Goal: Task Accomplishment & Management: Complete application form

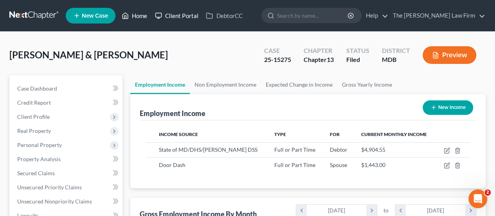
drag, startPoint x: 144, startPoint y: 16, endPoint x: 154, endPoint y: 18, distance: 10.1
click at [144, 16] on link "Home" at bounding box center [134, 16] width 33 height 14
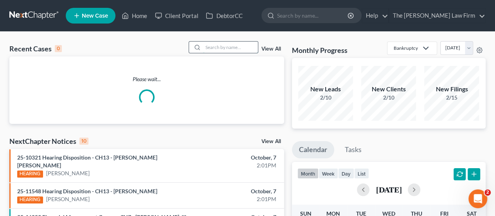
click at [218, 47] on input "search" at bounding box center [230, 46] width 55 height 11
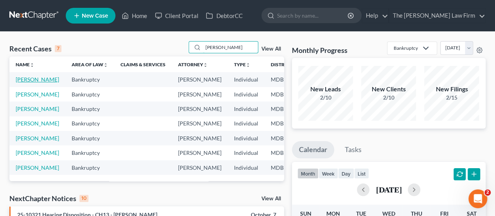
type input "[PERSON_NAME]"
click at [25, 80] on link "[PERSON_NAME]" at bounding box center [37, 79] width 43 height 7
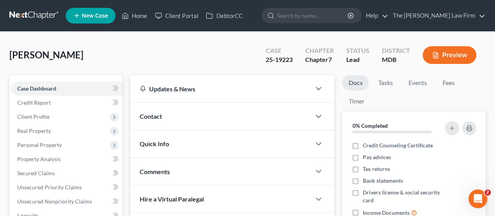
scroll to position [235, 0]
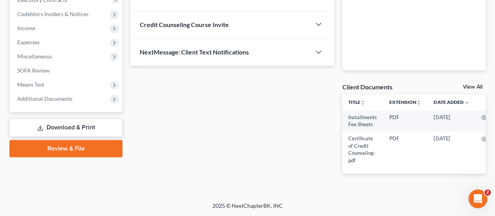
click at [63, 120] on link "Download & Print" at bounding box center [65, 127] width 113 height 18
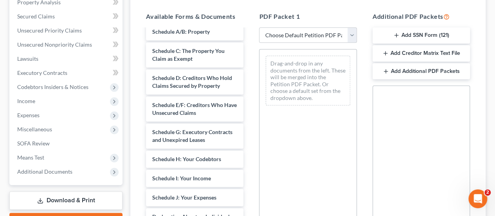
scroll to position [117, 0]
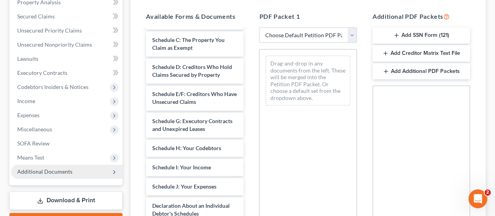
click at [59, 171] on span "Additional Documents" at bounding box center [44, 171] width 55 height 7
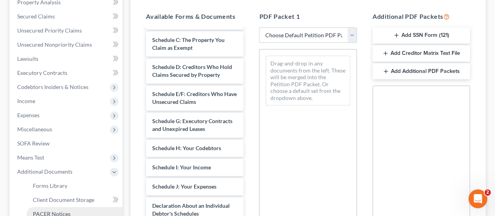
click at [53, 211] on span "PACER Notices" at bounding box center [52, 213] width 38 height 7
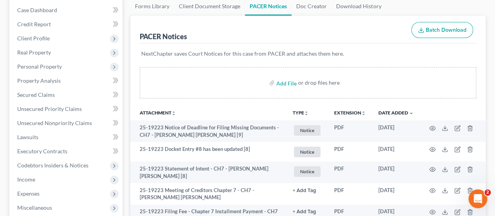
scroll to position [270, 0]
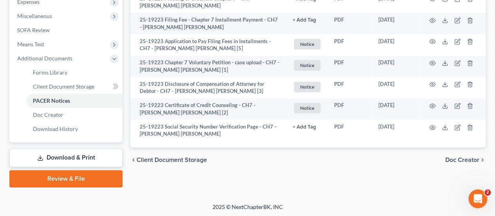
click at [60, 153] on link "Download & Print" at bounding box center [65, 157] width 113 height 18
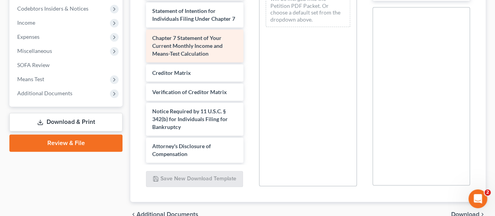
scroll to position [280, 0]
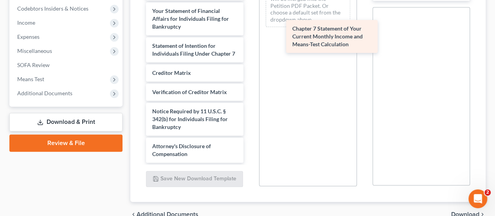
drag, startPoint x: 181, startPoint y: 85, endPoint x: 321, endPoint y: 37, distance: 148.1
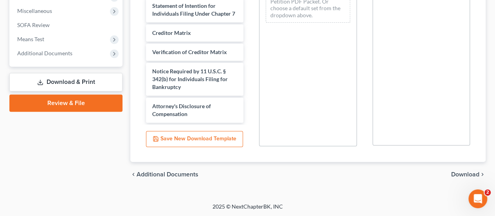
click at [465, 171] on span "Download" at bounding box center [465, 174] width 28 height 6
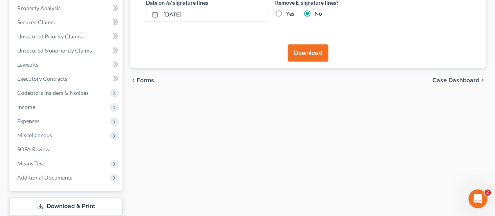
scroll to position [82, 0]
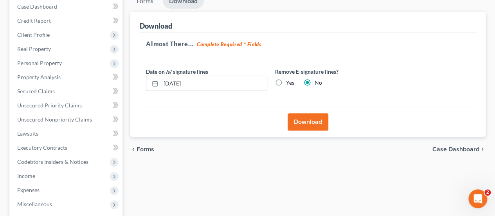
click at [312, 116] on button "Download" at bounding box center [308, 121] width 41 height 17
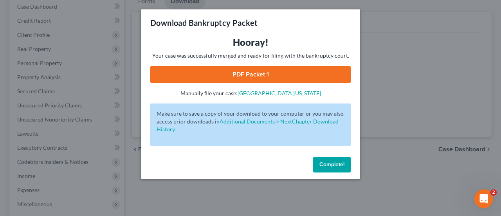
click at [242, 74] on link "PDF Packet 1" at bounding box center [250, 74] width 200 height 17
drag, startPoint x: 323, startPoint y: 161, endPoint x: 0, endPoint y: 150, distance: 323.2
click at [323, 161] on button "Complete!" at bounding box center [332, 165] width 38 height 16
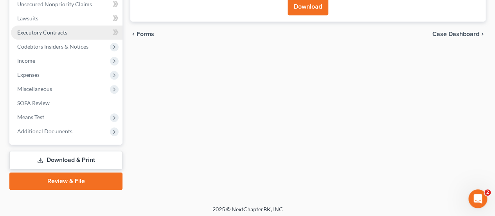
scroll to position [199, 0]
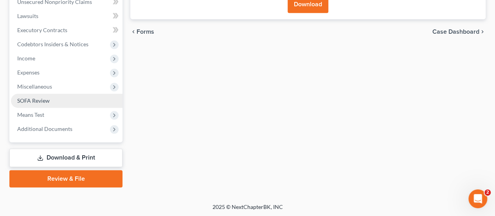
click at [46, 101] on span "SOFA Review" at bounding box center [33, 100] width 32 height 7
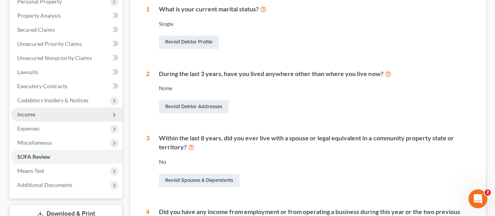
scroll to position [235, 0]
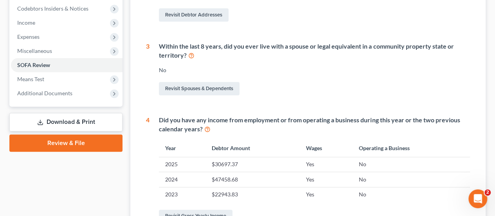
click at [66, 123] on link "Download & Print" at bounding box center [65, 122] width 113 height 18
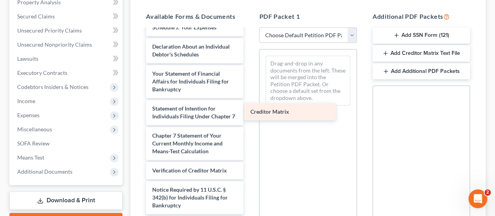
scroll to position [300, 0]
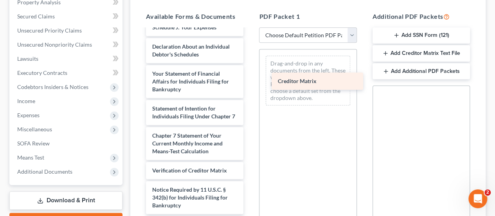
drag, startPoint x: 175, startPoint y: 156, endPoint x: 302, endPoint y: 79, distance: 148.4
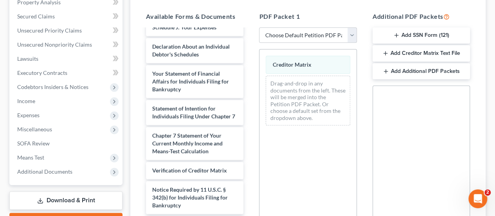
scroll to position [275, 0]
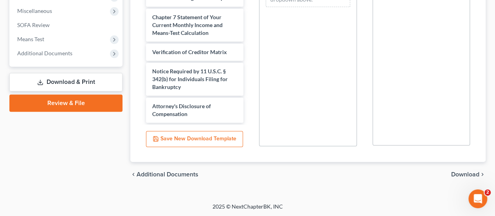
click at [473, 177] on span "Download" at bounding box center [465, 174] width 28 height 6
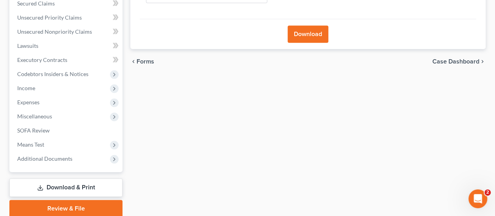
scroll to position [82, 0]
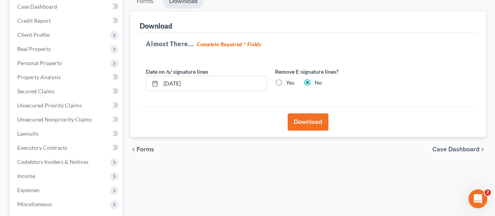
click at [303, 124] on button "Download" at bounding box center [308, 121] width 41 height 17
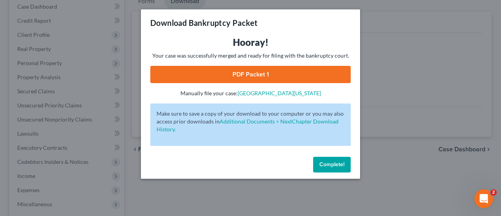
click at [262, 77] on link "PDF Packet 1" at bounding box center [250, 74] width 200 height 17
drag, startPoint x: 380, startPoint y: 171, endPoint x: 231, endPoint y: 109, distance: 161.1
click at [380, 171] on div "Download Bankruptcy Packet Hooray! Your case was successfully merged and ready …" at bounding box center [250, 108] width 501 height 216
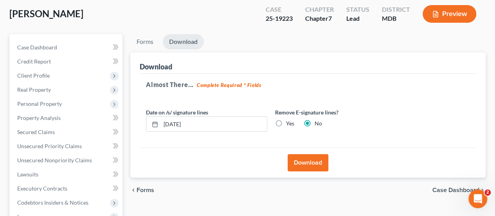
scroll to position [0, 0]
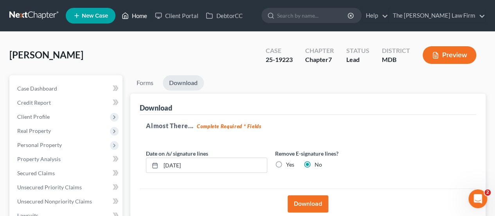
drag, startPoint x: 140, startPoint y: 16, endPoint x: 205, endPoint y: 46, distance: 71.3
click at [140, 16] on link "Home" at bounding box center [134, 16] width 33 height 14
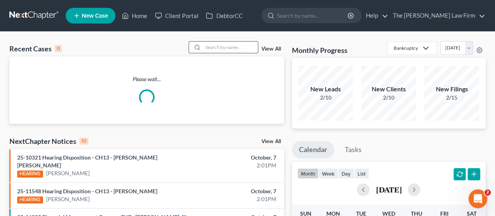
click at [215, 45] on input "search" at bounding box center [230, 46] width 55 height 11
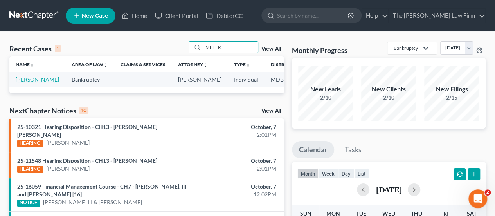
type input "METER"
click at [27, 83] on link "[PERSON_NAME]" at bounding box center [37, 79] width 43 height 7
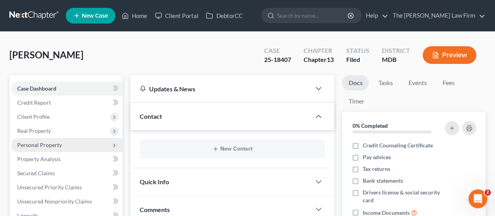
scroll to position [235, 0]
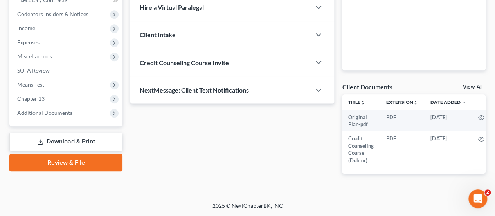
click at [61, 137] on link "Download & Print" at bounding box center [65, 141] width 113 height 18
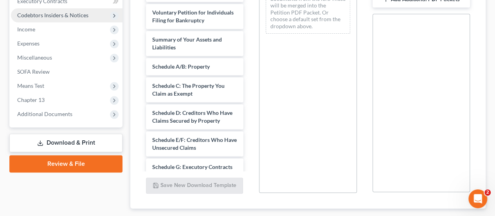
scroll to position [275, 0]
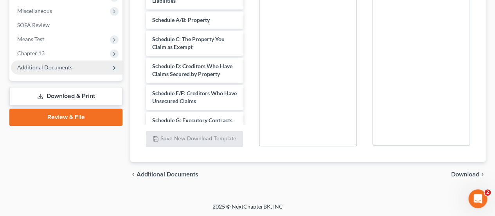
click at [34, 70] on span "Additional Documents" at bounding box center [67, 67] width 112 height 14
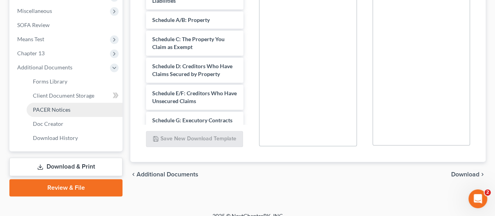
click at [43, 108] on span "PACER Notices" at bounding box center [52, 109] width 38 height 7
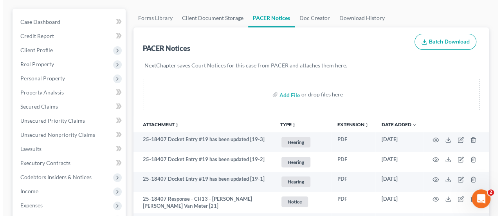
scroll to position [157, 0]
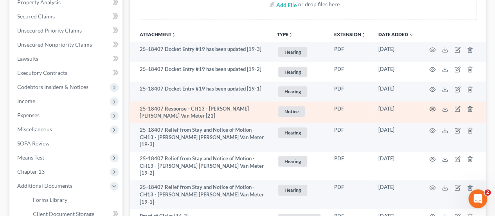
click at [433, 110] on icon "button" at bounding box center [432, 109] width 6 height 6
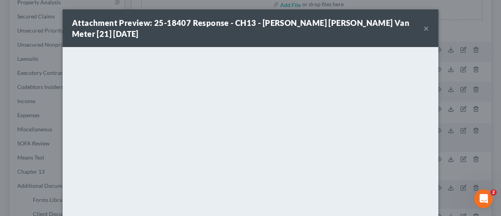
click at [424, 23] on button "×" at bounding box center [426, 27] width 5 height 9
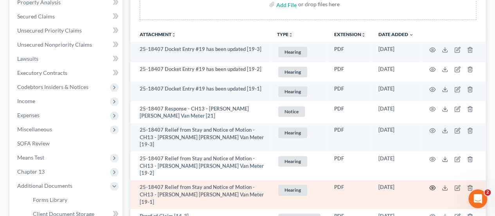
click at [431, 184] on icon "button" at bounding box center [432, 187] width 6 height 6
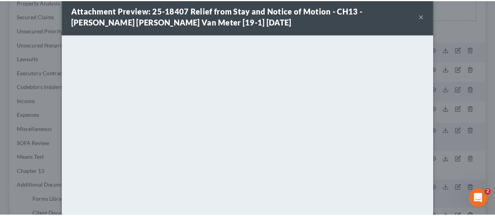
scroll to position [0, 0]
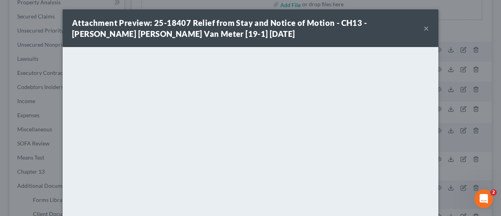
click at [424, 31] on button "×" at bounding box center [426, 27] width 5 height 9
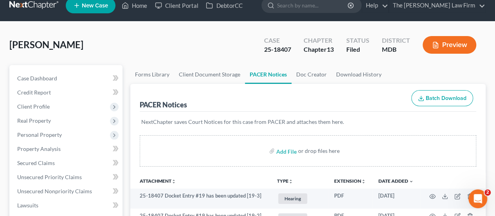
scroll to position [196, 0]
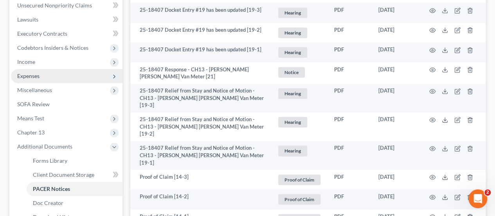
click at [36, 74] on span "Expenses" at bounding box center [28, 75] width 22 height 7
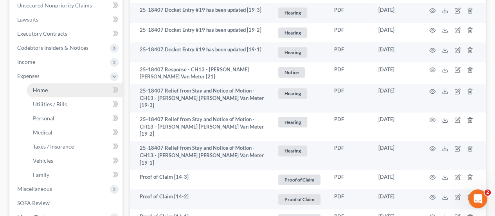
click at [46, 90] on span "Home" at bounding box center [40, 90] width 15 height 7
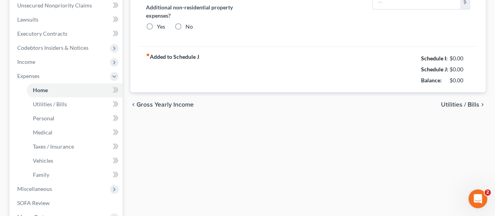
type input "2,500.00"
type input "0.00"
radio input "true"
type input "0.00"
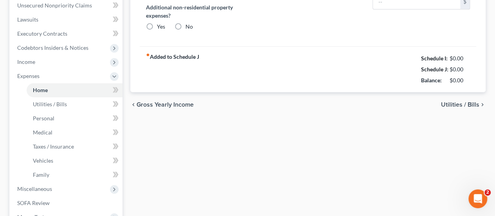
type input "0.00"
type input "200.00"
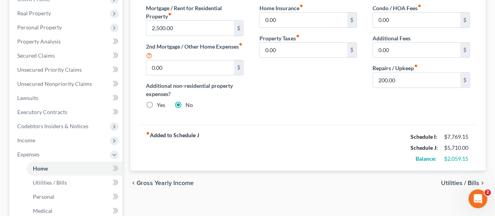
scroll to position [78, 0]
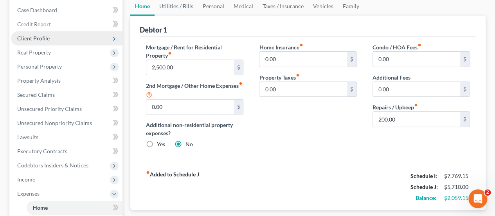
click at [45, 39] on span "Client Profile" at bounding box center [33, 38] width 32 height 7
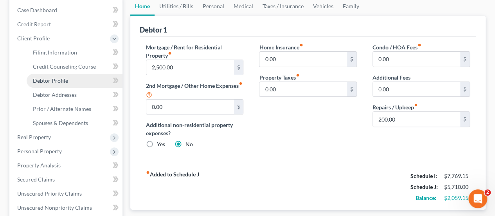
click at [48, 79] on span "Debtor Profile" at bounding box center [50, 80] width 35 height 7
select select "1"
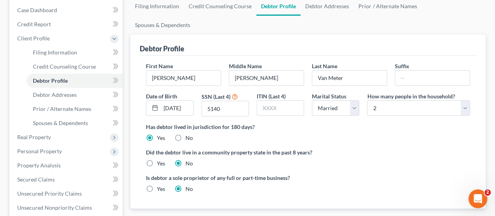
radio input "true"
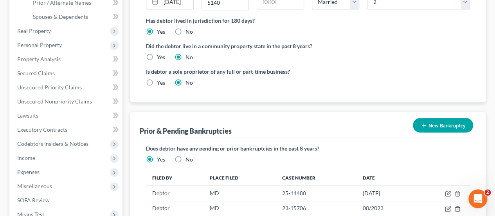
scroll to position [196, 0]
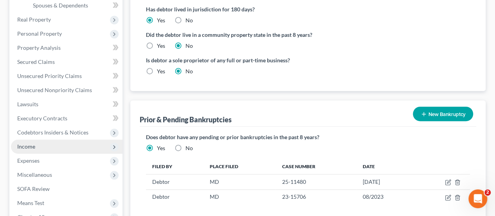
click at [32, 146] on span "Income" at bounding box center [26, 146] width 18 height 7
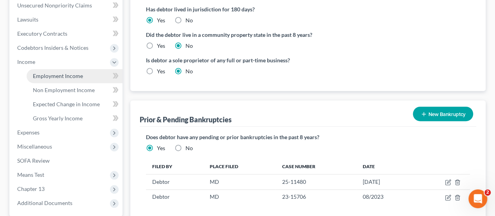
click at [66, 76] on span "Employment Income" at bounding box center [58, 75] width 50 height 7
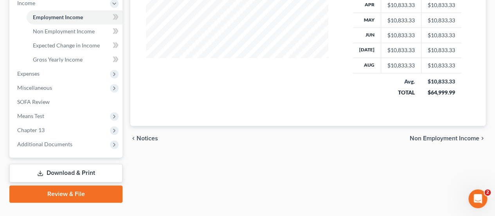
scroll to position [270, 0]
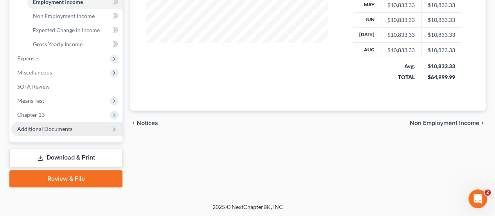
click at [45, 126] on span "Additional Documents" at bounding box center [44, 128] width 55 height 7
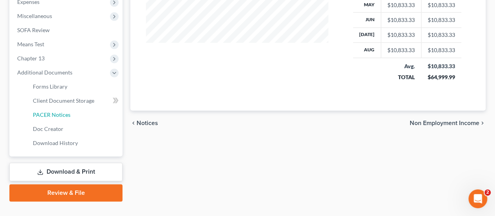
drag, startPoint x: 61, startPoint y: 115, endPoint x: 256, endPoint y: 128, distance: 195.8
click at [61, 115] on span "PACER Notices" at bounding box center [52, 114] width 38 height 7
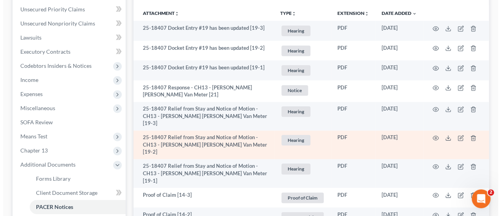
scroll to position [196, 0]
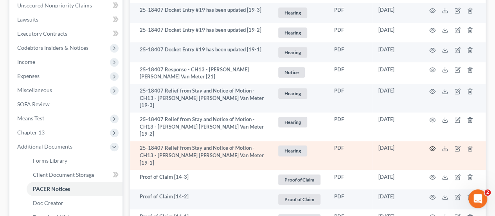
click at [430, 145] on icon "button" at bounding box center [432, 148] width 6 height 6
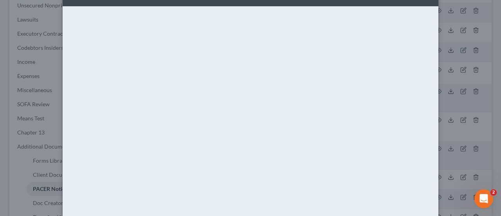
scroll to position [117, 0]
